Goal: Complete application form: Complete application form

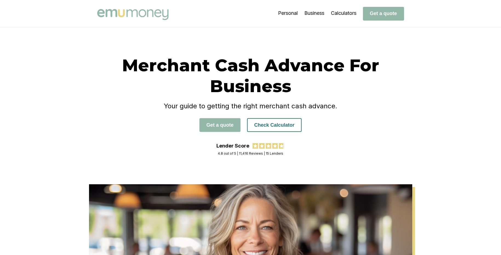
click at [269, 125] on button "Check Calculator" at bounding box center [274, 125] width 55 height 14
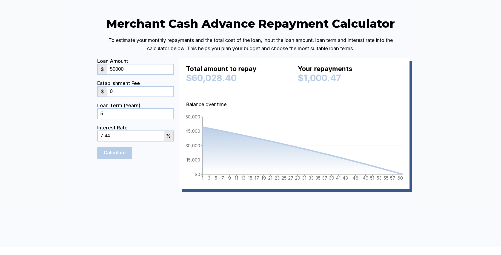
click at [121, 74] on input "50000" at bounding box center [140, 69] width 66 height 10
type input "5000"
click at [159, 102] on div "Establishment Fee $ 0" at bounding box center [135, 91] width 77 height 22
drag, startPoint x: 156, startPoint y: 142, endPoint x: 169, endPoint y: 108, distance: 36.2
click at [156, 119] on input "5" at bounding box center [136, 114] width 76 height 10
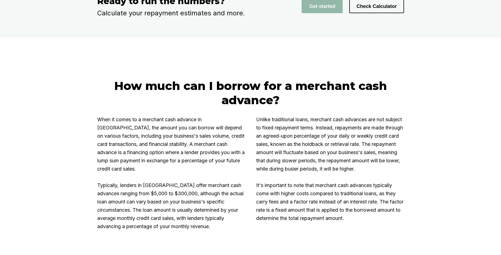
scroll to position [904, 0]
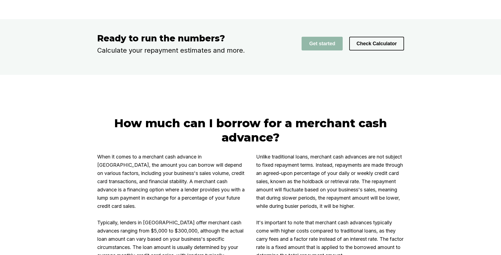
click at [296, 55] on div "Get started Check Calculator" at bounding box center [339, 44] width 127 height 22
drag, startPoint x: 333, startPoint y: 59, endPoint x: 335, endPoint y: 65, distance: 6.2
click at [334, 55] on div "Get started Check Calculator" at bounding box center [339, 44] width 127 height 22
click at [336, 50] on button "Get started" at bounding box center [322, 44] width 41 height 14
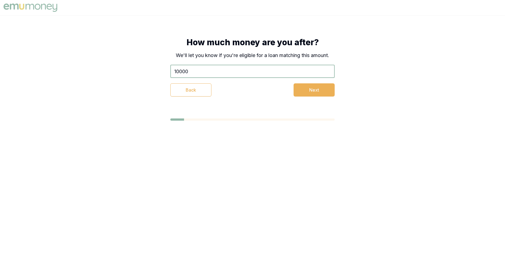
type input "$10,000"
click at [314, 88] on button "Next" at bounding box center [314, 89] width 41 height 13
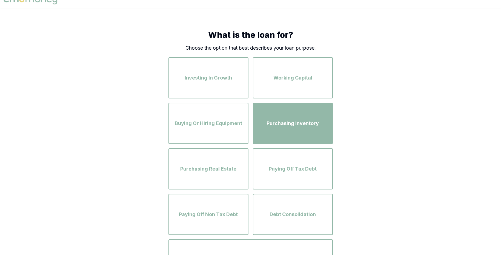
scroll to position [50, 0]
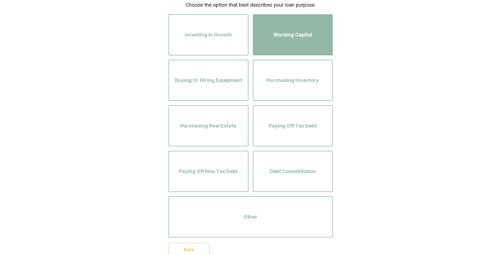
click at [298, 27] on div "Working Capital" at bounding box center [293, 34] width 70 height 31
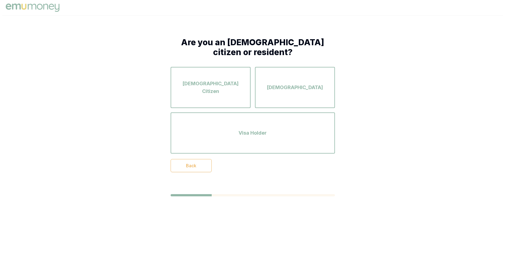
scroll to position [0, 0]
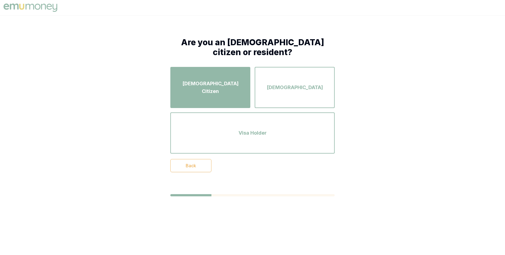
click at [216, 101] on div "[DEMOGRAPHIC_DATA] Citizen" at bounding box center [210, 87] width 70 height 31
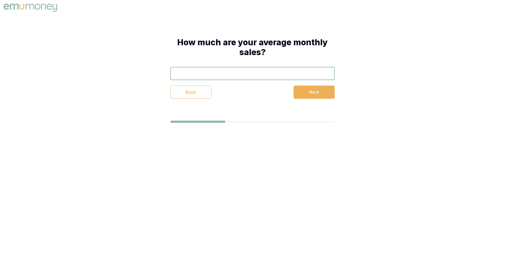
click at [254, 72] on input "text" at bounding box center [252, 73] width 164 height 13
type input "$10,000"
click at [311, 97] on button "Next" at bounding box center [314, 91] width 41 height 13
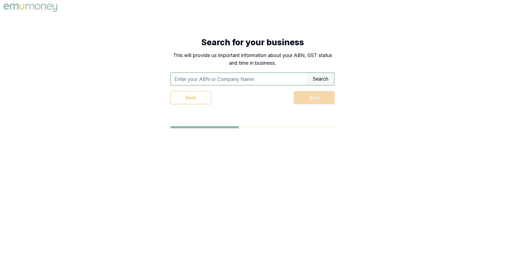
click at [293, 76] on input "text" at bounding box center [239, 79] width 136 height 12
type input "61511847663"
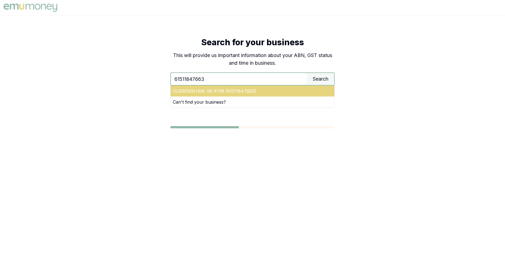
click at [273, 91] on div "OLERENSHAW, IBI KYM (61511847663)" at bounding box center [253, 90] width 164 height 11
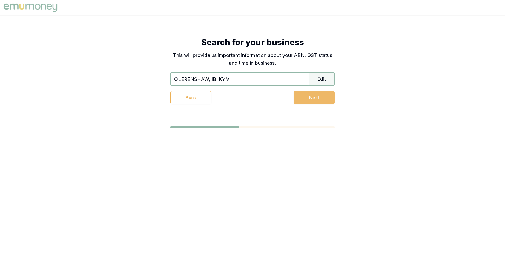
click at [315, 100] on button "Next" at bounding box center [314, 97] width 41 height 13
click at [319, 100] on button "Next" at bounding box center [314, 97] width 41 height 13
click at [290, 77] on input "OLERENSHAW, IBI KYM" at bounding box center [240, 79] width 138 height 12
click at [317, 101] on button "Next" at bounding box center [314, 97] width 41 height 13
click at [251, 80] on input "OLERENSHAW, IBI KYM" at bounding box center [240, 79] width 138 height 12
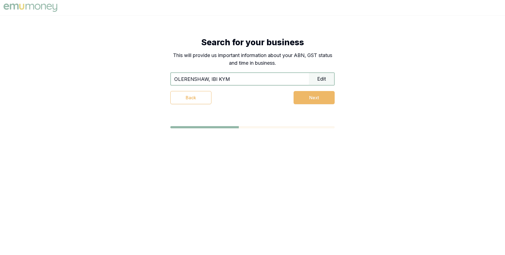
click at [325, 94] on button "Next" at bounding box center [314, 97] width 41 height 13
click at [311, 103] on button "Next" at bounding box center [314, 97] width 41 height 13
click at [310, 101] on button "Next" at bounding box center [314, 97] width 41 height 13
click at [318, 95] on button "Next" at bounding box center [314, 97] width 41 height 13
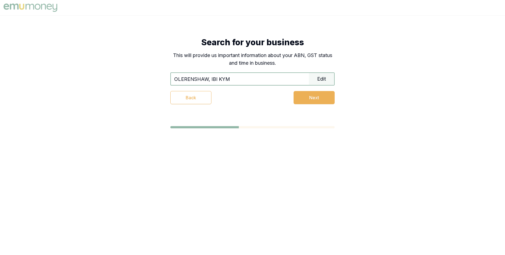
drag, startPoint x: 307, startPoint y: 82, endPoint x: 323, endPoint y: 80, distance: 15.8
click at [307, 82] on input "OLERENSHAW, IBI KYM" at bounding box center [240, 79] width 138 height 12
click at [323, 80] on div "Edit" at bounding box center [321, 79] width 25 height 12
click at [242, 81] on input "text" at bounding box center [239, 79] width 136 height 12
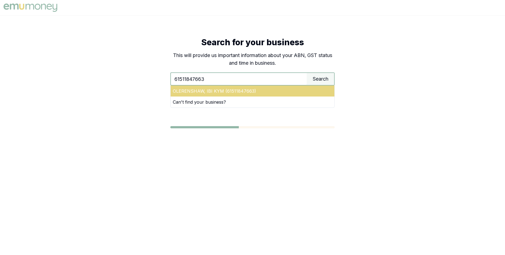
type input "61511847663"
click at [231, 91] on div "OLERENSHAW, IBI KYM (61511847663)" at bounding box center [253, 90] width 164 height 11
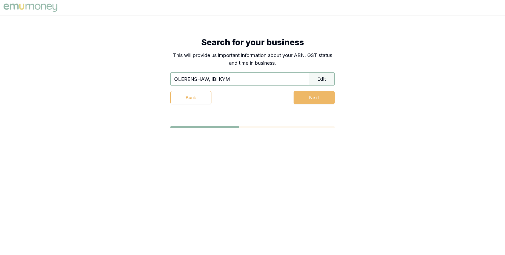
click at [308, 101] on button "Next" at bounding box center [314, 97] width 41 height 13
click at [261, 116] on div "Search for your business This will provide us important information about your …" at bounding box center [252, 70] width 208 height 111
click at [302, 101] on button "Next" at bounding box center [314, 97] width 41 height 13
click at [304, 100] on button "Next" at bounding box center [314, 97] width 41 height 13
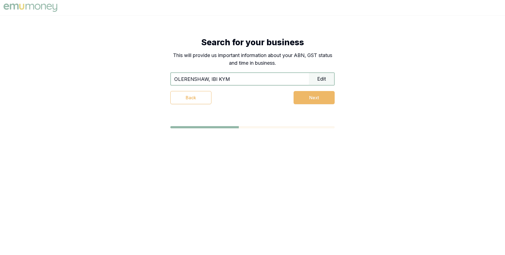
drag, startPoint x: 304, startPoint y: 100, endPoint x: 317, endPoint y: 102, distance: 13.6
click at [304, 100] on button "Next" at bounding box center [314, 97] width 41 height 13
click at [318, 102] on button "Next" at bounding box center [314, 97] width 41 height 13
drag, startPoint x: 319, startPoint y: 102, endPoint x: 320, endPoint y: 99, distance: 3.1
click at [321, 101] on button "Next" at bounding box center [314, 97] width 41 height 13
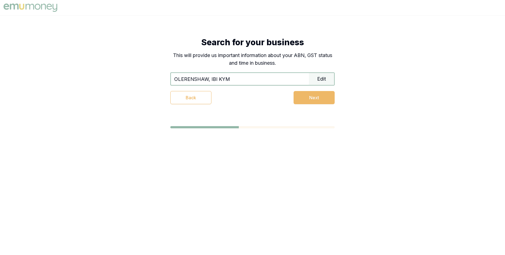
drag, startPoint x: 334, startPoint y: 101, endPoint x: 328, endPoint y: 96, distance: 8.3
click at [332, 99] on button "Next" at bounding box center [314, 97] width 41 height 13
click at [327, 95] on button "Next" at bounding box center [314, 97] width 41 height 13
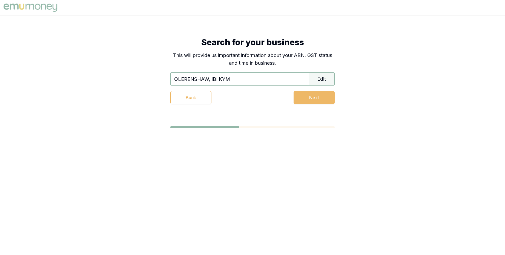
click at [327, 95] on button "Next" at bounding box center [314, 97] width 41 height 13
drag, startPoint x: 327, startPoint y: 95, endPoint x: 303, endPoint y: 8, distance: 90.0
click at [327, 95] on button "Next" at bounding box center [314, 97] width 41 height 13
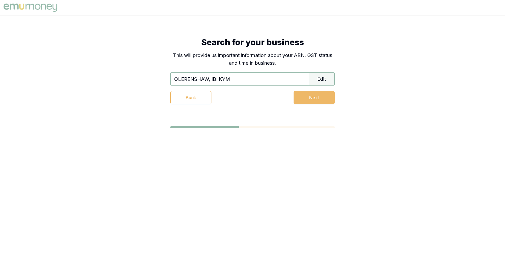
click at [315, 91] on button "Next" at bounding box center [314, 97] width 41 height 13
click at [317, 96] on button "Next" at bounding box center [314, 97] width 41 height 13
click at [313, 99] on button "Next" at bounding box center [314, 97] width 41 height 13
click at [291, 87] on div "OLERENSHAW, IBI KYM Edit Back Next" at bounding box center [252, 88] width 164 height 32
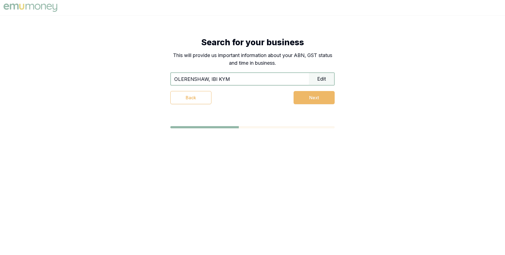
click at [319, 101] on button "Next" at bounding box center [314, 97] width 41 height 13
drag, startPoint x: 319, startPoint y: 99, endPoint x: 296, endPoint y: 74, distance: 33.6
click at [318, 99] on button "Next" at bounding box center [314, 97] width 41 height 13
